Goal: Task Accomplishment & Management: Manage account settings

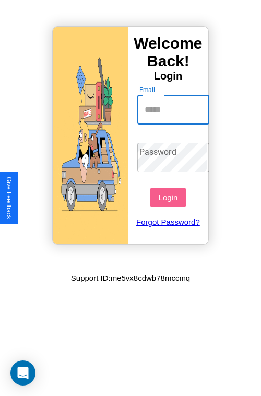
click at [175, 109] on input "Email" at bounding box center [174, 109] width 73 height 29
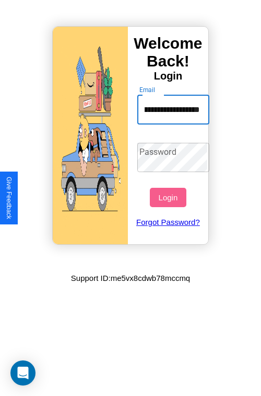
scroll to position [0, 44]
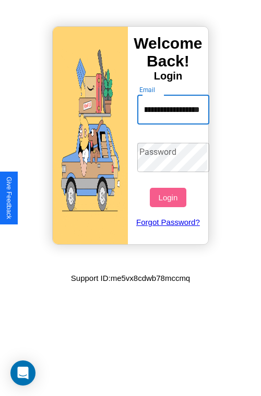
type input "**********"
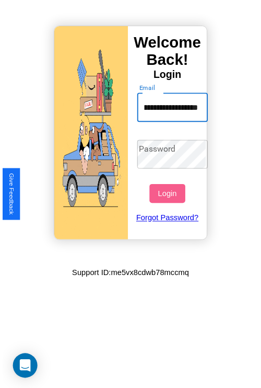
scroll to position [0, 0]
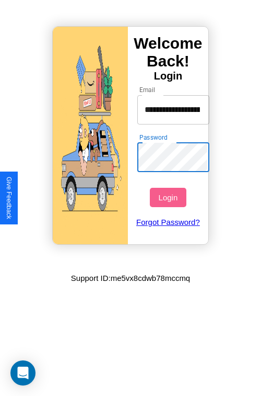
click at [169, 197] on button "Login" at bounding box center [168, 197] width 36 height 19
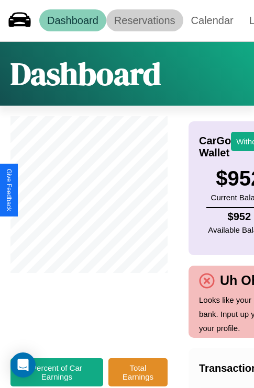
click at [144, 20] on link "Reservations" at bounding box center [144, 20] width 77 height 22
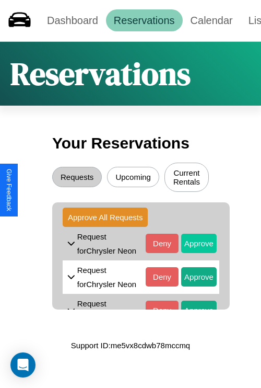
click at [191, 245] on button "Approve" at bounding box center [199, 243] width 36 height 19
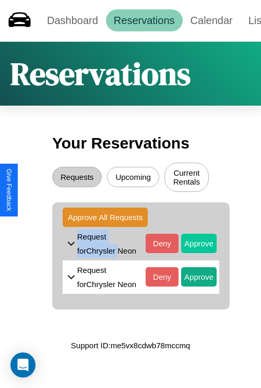
click at [191, 245] on button "Approve" at bounding box center [199, 243] width 36 height 19
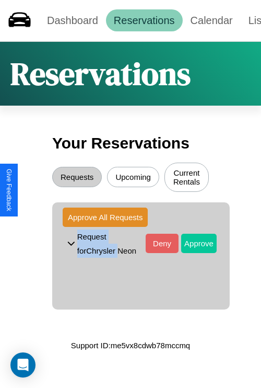
click at [191, 245] on button "Approve" at bounding box center [199, 243] width 36 height 19
